Goal: Transaction & Acquisition: Book appointment/travel/reservation

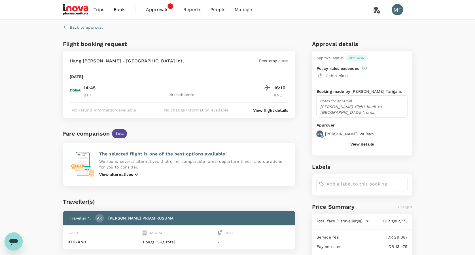
click at [113, 8] on link "Book" at bounding box center [119, 9] width 20 height 19
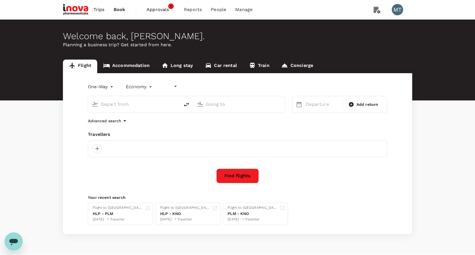
type input "undefined, undefined (any)"
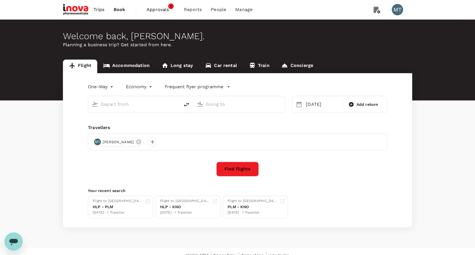
type input "[GEOGRAPHIC_DATA] Intl (KNO)"
type input "[PERSON_NAME] Intl (HLP)"
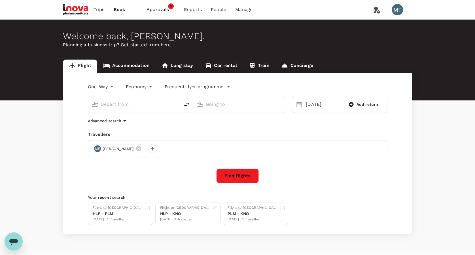
type input "[GEOGRAPHIC_DATA] Intl (KNO)"
click at [213, 104] on input "[PERSON_NAME] Intl (HLP)" at bounding box center [239, 104] width 67 height 9
type input "c"
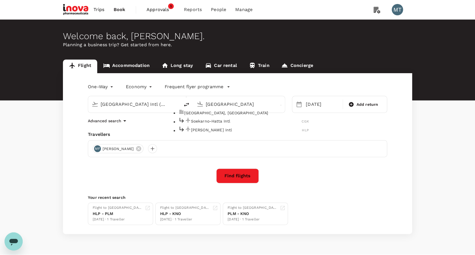
click at [216, 124] on p "Soekarno-Hatta Intl" at bounding box center [246, 121] width 111 height 6
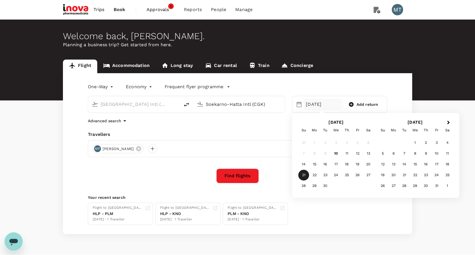
type input "Soekarno-Hatta Intl (CGK)"
click at [318, 101] on div "[DATE]" at bounding box center [322, 104] width 38 height 11
click at [412, 140] on div "1" at bounding box center [414, 142] width 11 height 11
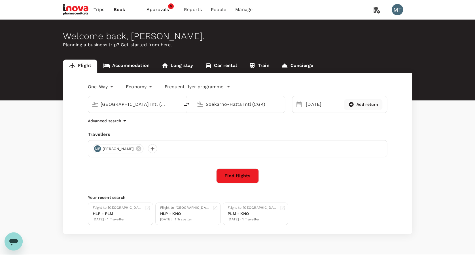
click at [358, 104] on span "Add return" at bounding box center [367, 104] width 22 height 6
type input "roundtrip"
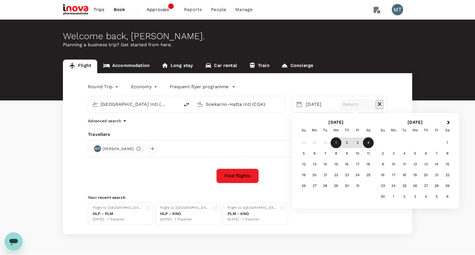
click at [370, 142] on div "4" at bounding box center [368, 142] width 11 height 11
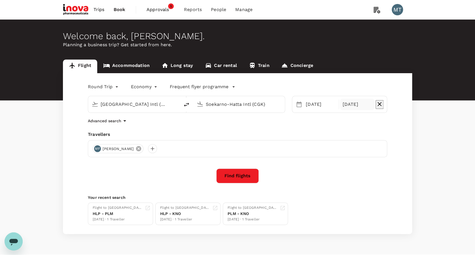
click at [137, 150] on icon at bounding box center [138, 148] width 6 height 6
click at [96, 147] on div at bounding box center [97, 148] width 9 height 9
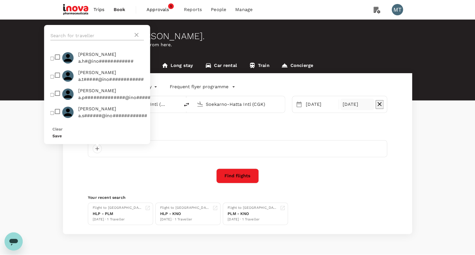
click at [62, 40] on input "text" at bounding box center [91, 35] width 83 height 9
type input "ard"
click at [54, 78] on input "checkbox" at bounding box center [52, 76] width 4 height 4
checkbox input "true"
click at [140, 138] on div "Save" at bounding box center [97, 135] width 90 height 7
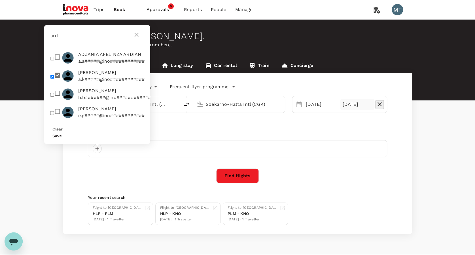
click at [62, 137] on button "Save" at bounding box center [56, 135] width 9 height 5
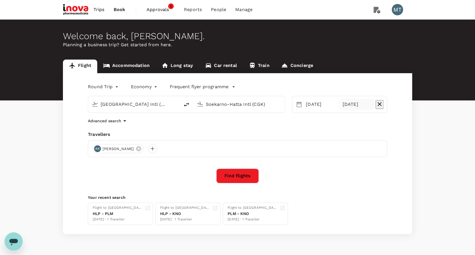
click at [234, 177] on button "Find flights" at bounding box center [237, 175] width 42 height 15
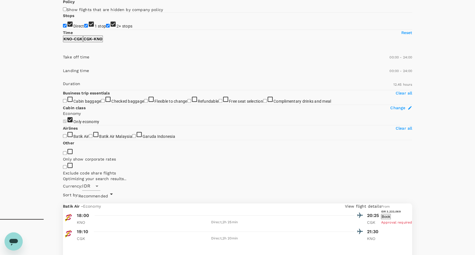
type input "890"
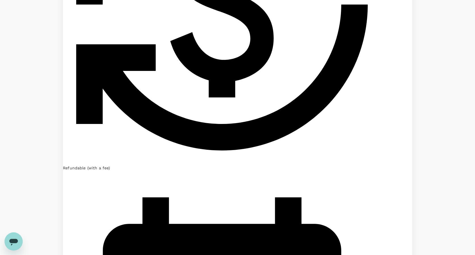
scroll to position [1286, 0]
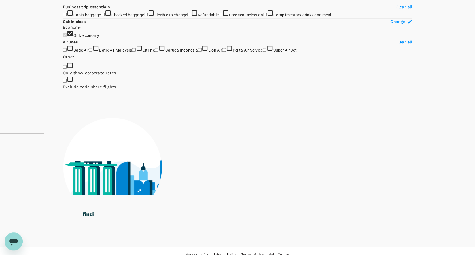
scroll to position [0, 0]
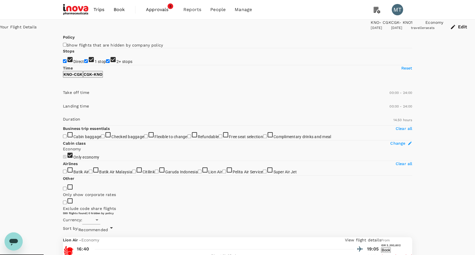
type input "IDR"
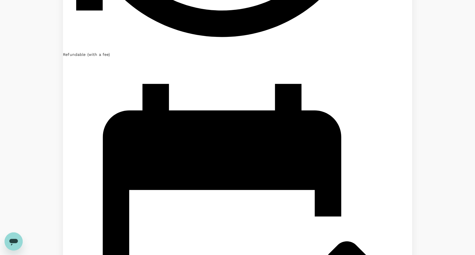
scroll to position [1286, 0]
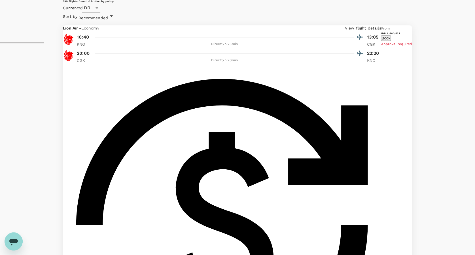
scroll to position [227, 0]
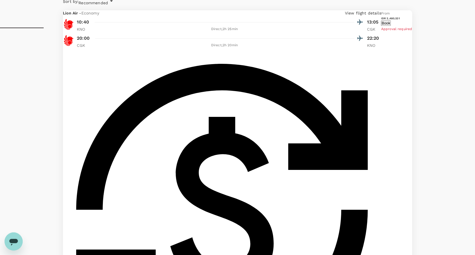
checkbox input "true"
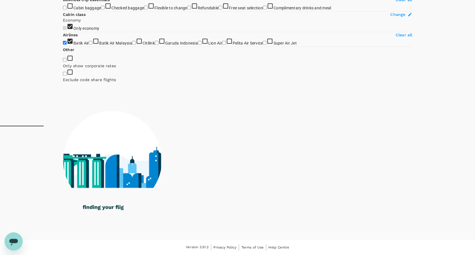
click at [132, 44] on input "Citilink" at bounding box center [134, 43] width 4 height 4
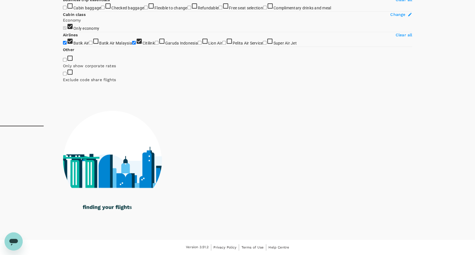
checkbox input "false"
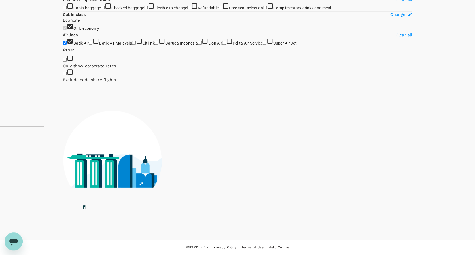
click at [198, 44] on input "Lion Air" at bounding box center [200, 43] width 4 height 4
checkbox input "true"
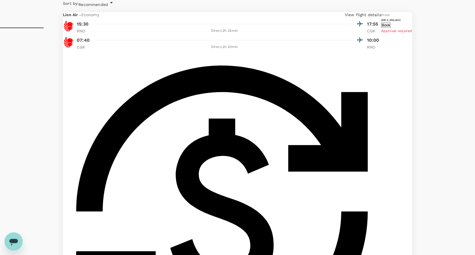
checkbox input "true"
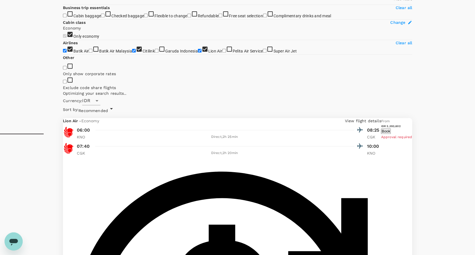
scroll to position [0, 0]
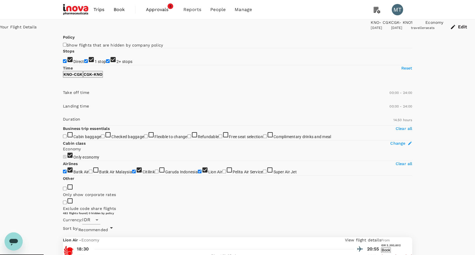
click at [118, 10] on span "Book" at bounding box center [118, 9] width 11 height 7
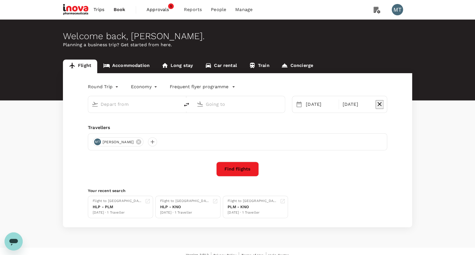
type input "[GEOGRAPHIC_DATA] Intl (KNO)"
type input "Soekarno-Hatta Intl (CGK)"
type input "[GEOGRAPHIC_DATA] Intl (KNO)"
type input "Soekarno-Hatta Intl (CGK)"
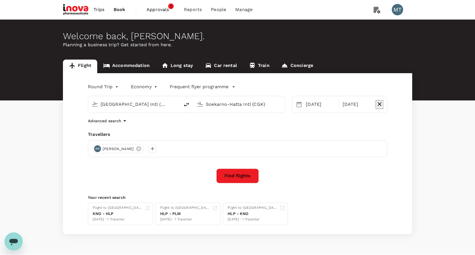
click at [157, 104] on input "[GEOGRAPHIC_DATA] Intl (KNO)" at bounding box center [134, 104] width 67 height 9
drag, startPoint x: 157, startPoint y: 104, endPoint x: -2, endPoint y: 98, distance: 158.4
click at [0, 98] on html "Trips Book Approvals 5 Reports People Manage MT Welcome back , [PERSON_NAME] . …" at bounding box center [237, 134] width 475 height 269
type input "f"
click at [92, 120] on li "[PERSON_NAME] Intl UPG" at bounding box center [138, 121] width 130 height 9
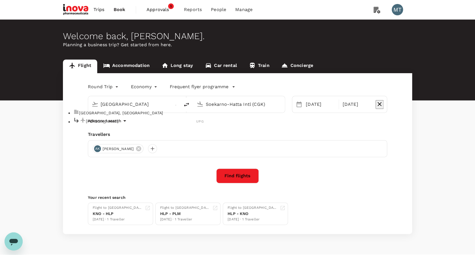
type input "[PERSON_NAME] (UPG)"
click at [141, 147] on icon at bounding box center [138, 148] width 5 height 5
click at [97, 148] on div at bounding box center [97, 148] width 9 height 9
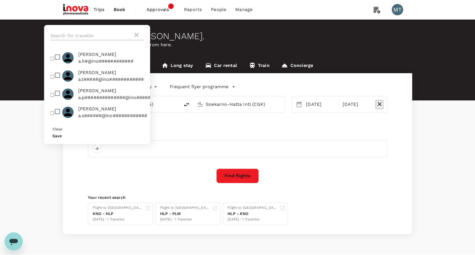
click at [93, 40] on input "text" at bounding box center [91, 35] width 83 height 9
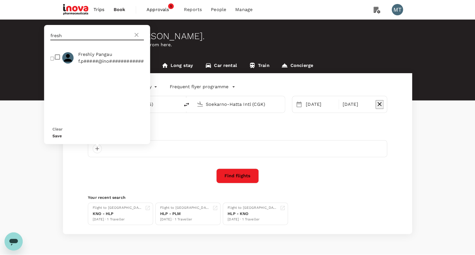
type input "fresh"
click at [51, 60] on input "checkbox" at bounding box center [52, 58] width 4 height 4
checkbox input "true"
click at [62, 136] on button "Save" at bounding box center [56, 135] width 9 height 5
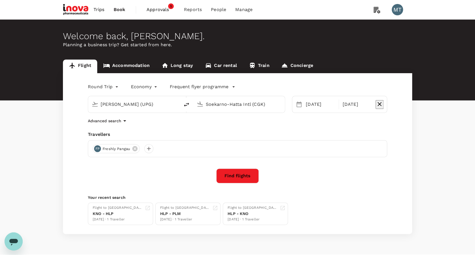
click at [240, 175] on button "Find flights" at bounding box center [237, 175] width 42 height 15
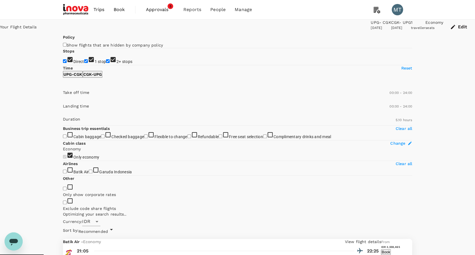
type input "1360"
